Goal: Find specific page/section: Find specific page/section

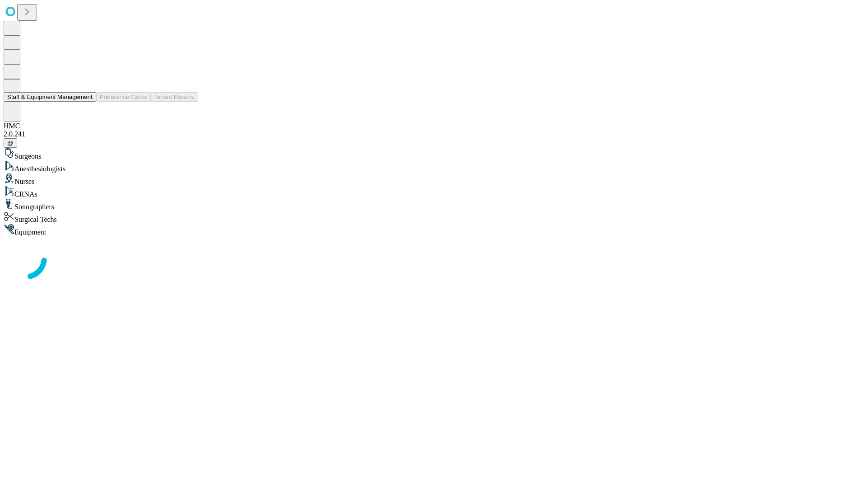
click at [86, 102] on button "Staff & Equipment Management" at bounding box center [50, 96] width 93 height 9
